Goal: Task Accomplishment & Management: Manage account settings

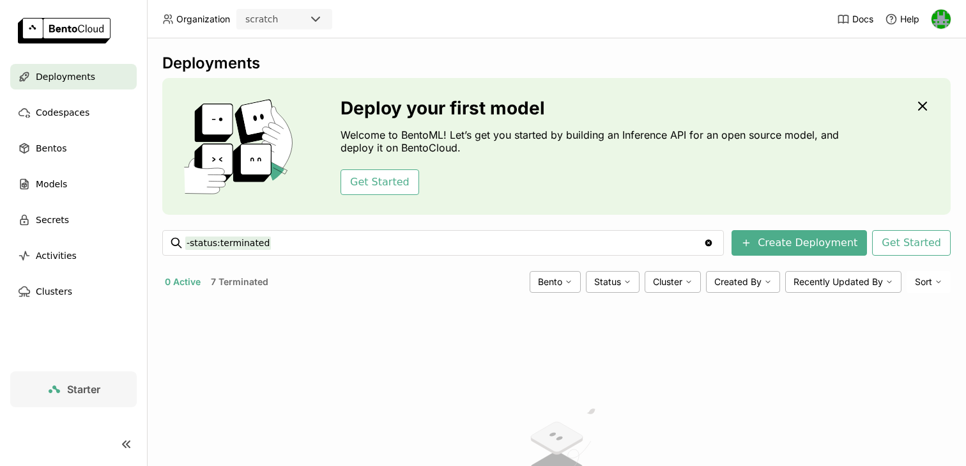
click at [50, 81] on span "Deployments" at bounding box center [65, 76] width 59 height 15
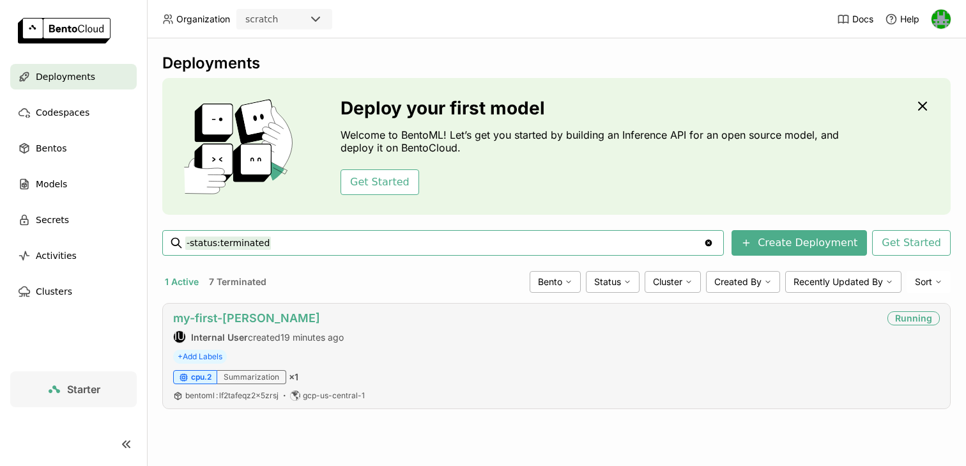
click at [206, 313] on link "my-first-[PERSON_NAME]" at bounding box center [246, 317] width 147 height 13
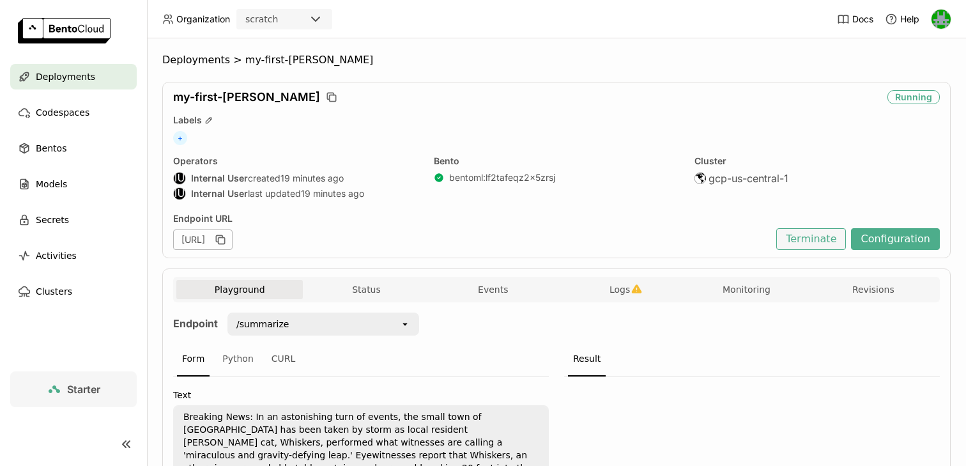
click at [817, 233] on button "Terminate" at bounding box center [812, 239] width 70 height 22
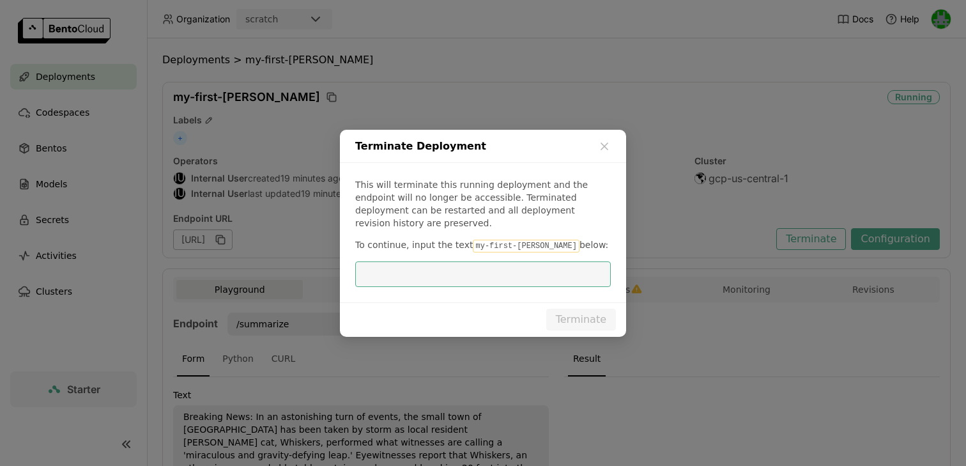
click at [509, 240] on code "my-first-bento" at bounding box center [526, 246] width 106 height 13
click at [532, 240] on code "my-first-bento" at bounding box center [526, 246] width 106 height 13
drag, startPoint x: 532, startPoint y: 238, endPoint x: 469, endPoint y: 244, distance: 64.2
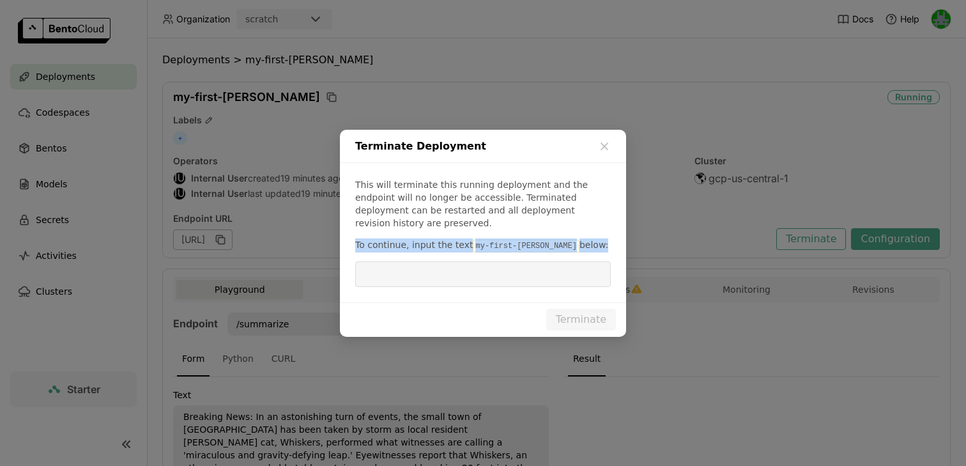
click at [473, 244] on code "my-first-bento" at bounding box center [526, 246] width 106 height 13
drag, startPoint x: 469, startPoint y: 241, endPoint x: 535, endPoint y: 235, distance: 66.8
click at [535, 238] on p "To continue, input the text my-first-bento below:" at bounding box center [483, 245] width 256 height 14
copy code "my-first-bento"
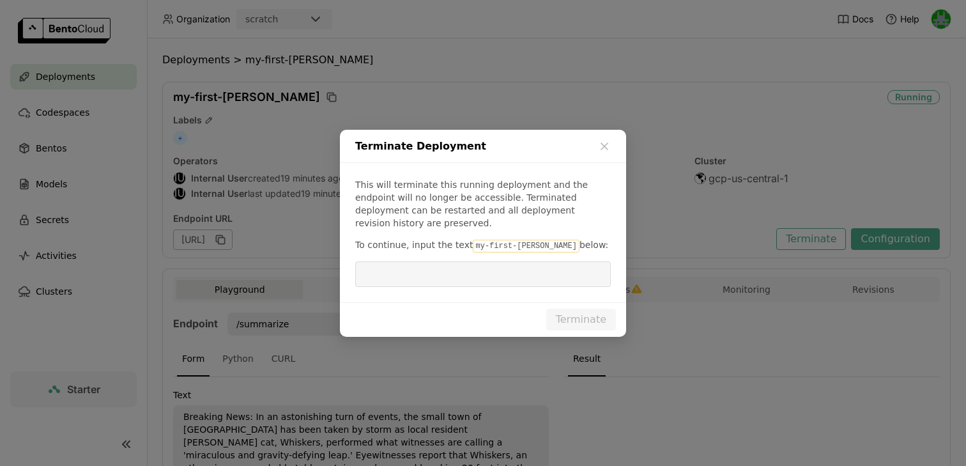
click at [519, 270] on input "dialog" at bounding box center [483, 274] width 240 height 24
paste input "my-first-bento"
type input "my-first-bento"
click at [559, 309] on button "Terminate" at bounding box center [581, 320] width 70 height 22
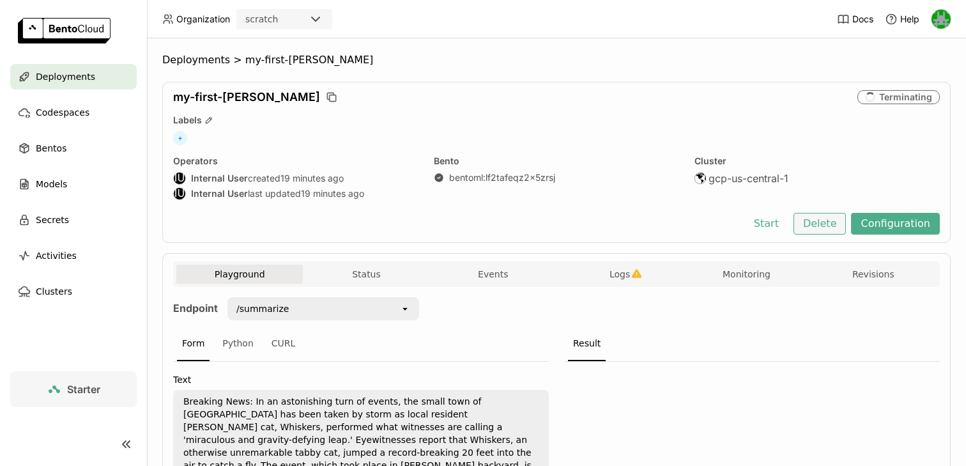
click at [825, 226] on button "Delete" at bounding box center [820, 224] width 53 height 22
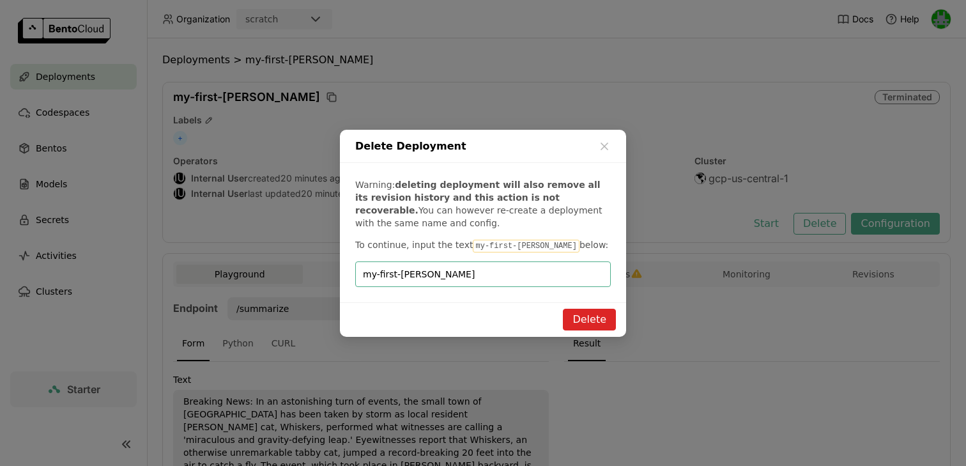
type input "my-first-bento"
click at [582, 315] on button "Delete" at bounding box center [589, 320] width 53 height 22
